Goal: Transaction & Acquisition: Purchase product/service

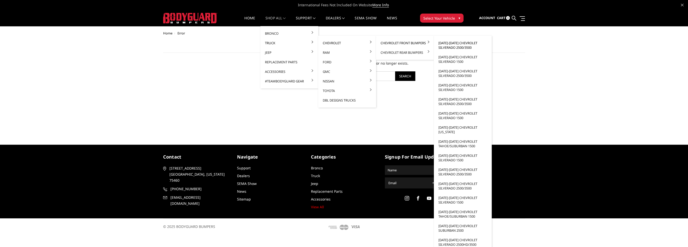
click at [462, 43] on link "[DATE]-[DATE] Chevrolet Silverado 2500/3500" at bounding box center [463, 45] width 54 height 14
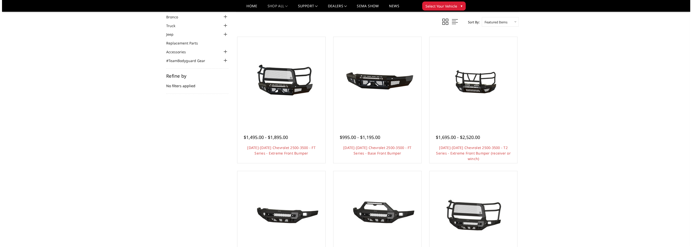
scroll to position [25, 0]
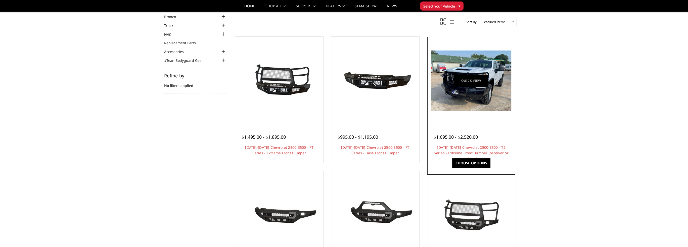
click at [473, 86] on link "Quick view" at bounding box center [471, 81] width 34 height 12
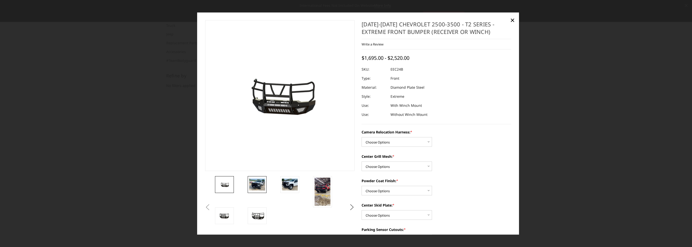
click at [258, 185] on img at bounding box center [257, 185] width 16 height 12
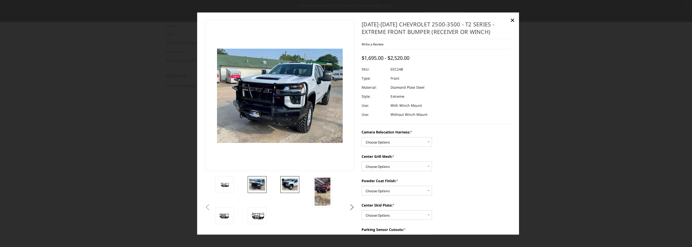
click at [292, 183] on img at bounding box center [290, 185] width 16 height 12
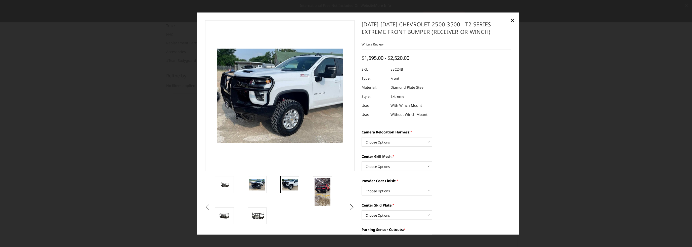
click at [327, 190] on img at bounding box center [323, 192] width 16 height 28
